Goal: Task Accomplishment & Management: Manage account settings

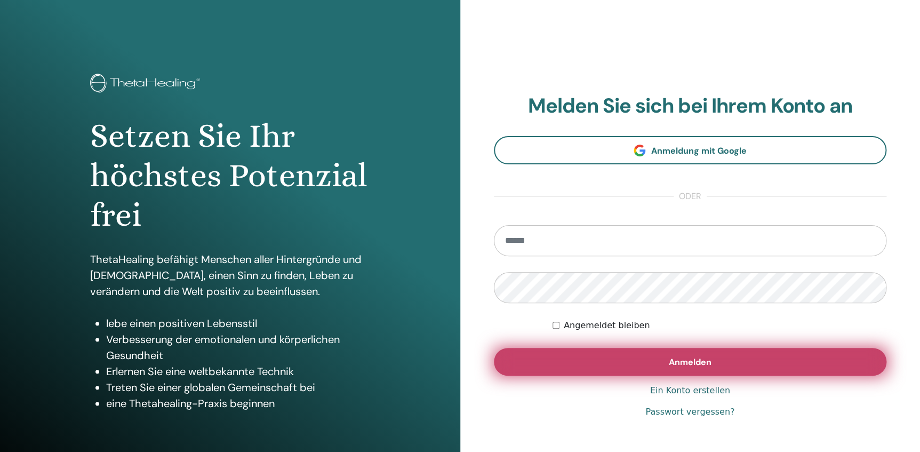
type input "**********"
click at [690, 362] on span "Anmelden" at bounding box center [690, 361] width 43 height 11
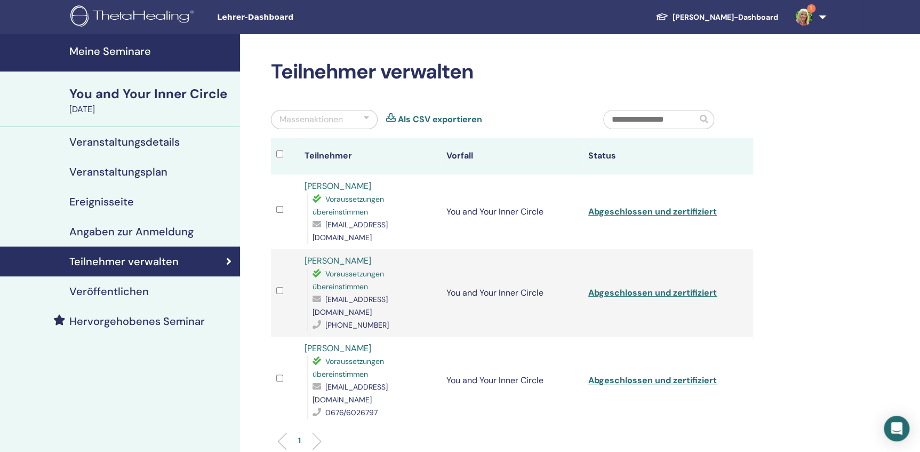
click at [83, 50] on h4 "Meine Seminare" at bounding box center [151, 51] width 164 height 13
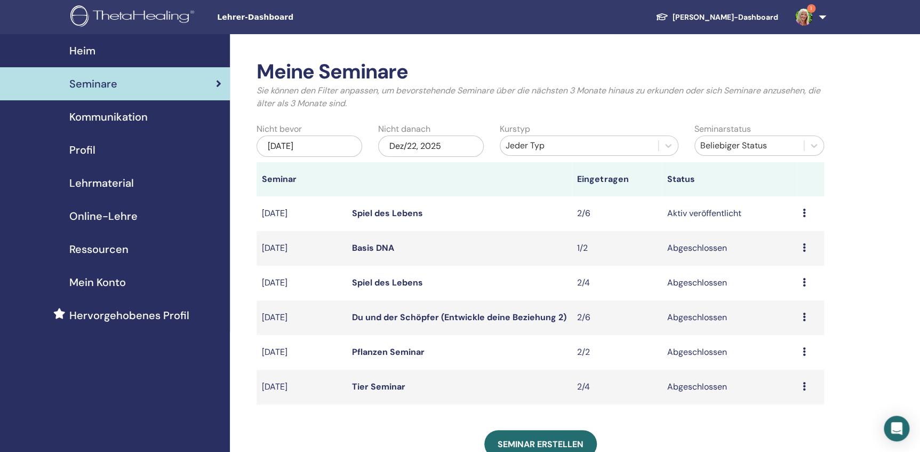
click at [803, 210] on icon at bounding box center [803, 213] width 3 height 9
click at [798, 250] on link "Teilnehmer" at bounding box center [784, 250] width 43 height 11
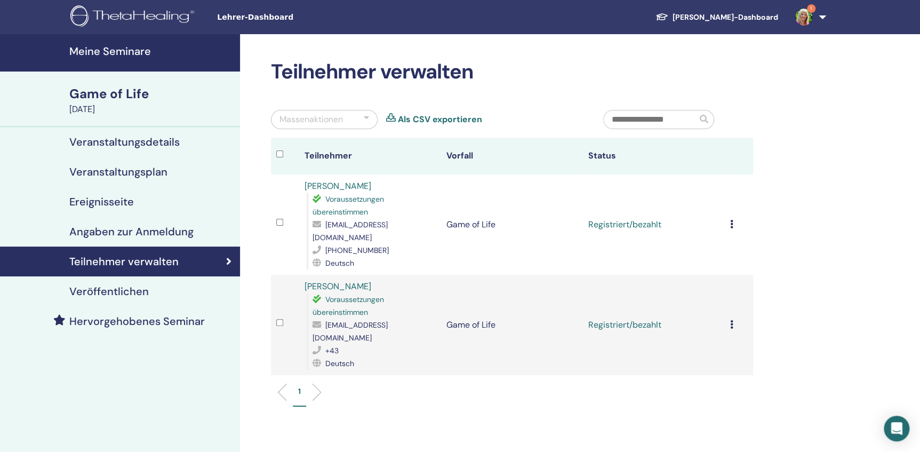
click at [731, 220] on icon at bounding box center [731, 224] width 3 height 9
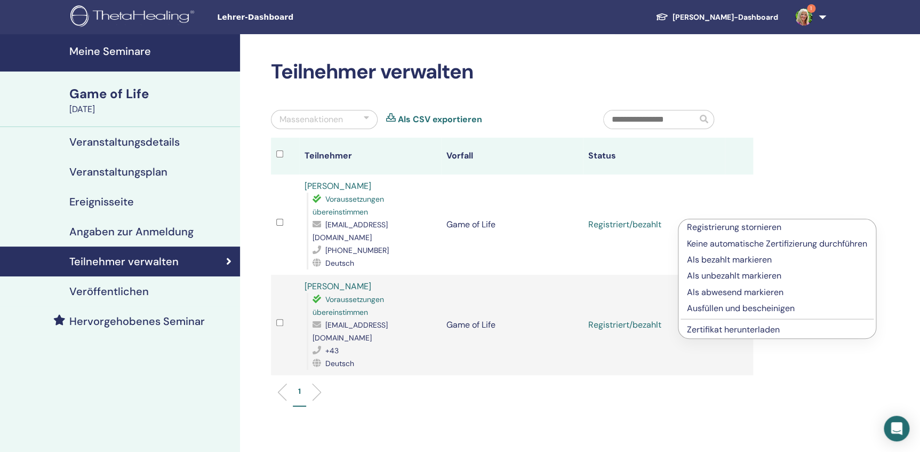
click at [751, 331] on link "Zertifikat herunterladen" at bounding box center [733, 329] width 93 height 11
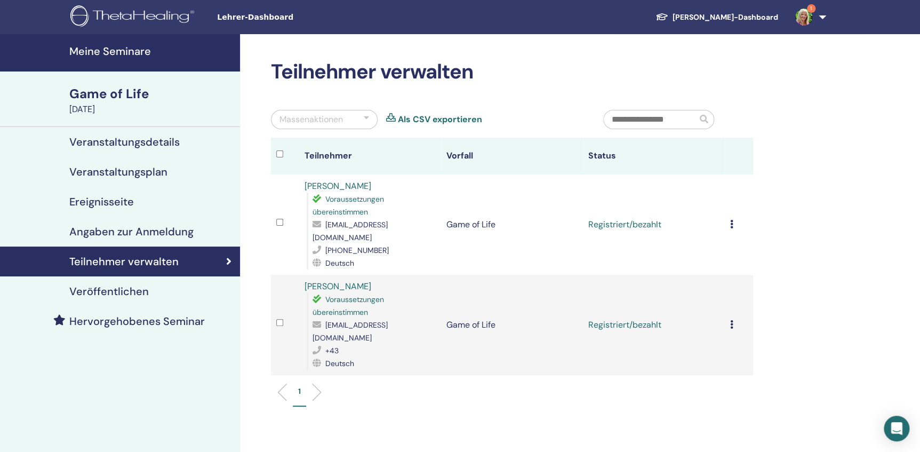
click at [732, 320] on icon at bounding box center [731, 324] width 3 height 9
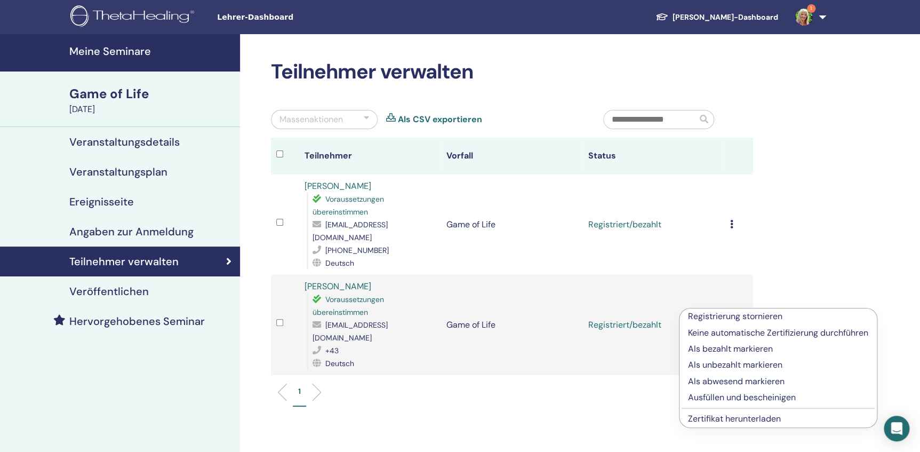
click at [730, 420] on link "Zertifikat herunterladen" at bounding box center [734, 418] width 93 height 11
